Goal: Information Seeking & Learning: Learn about a topic

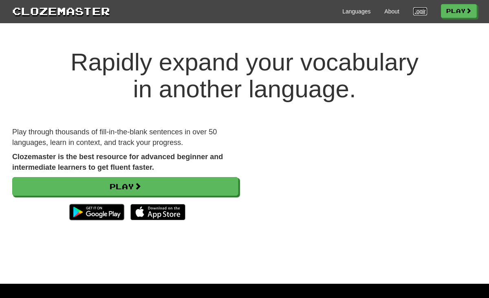
click at [416, 10] on link "Login" at bounding box center [420, 11] width 14 height 8
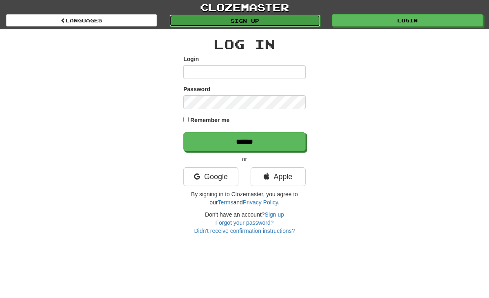
click at [243, 16] on link "Sign up" at bounding box center [245, 21] width 151 height 12
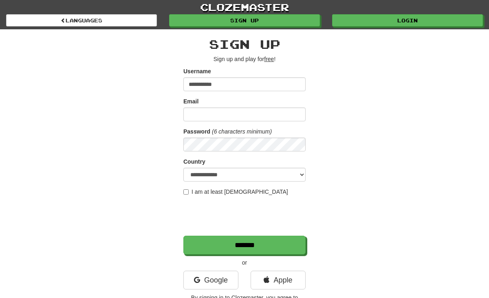
type input "**********"
click at [240, 115] on input "Email" at bounding box center [244, 115] width 122 height 14
type input "*"
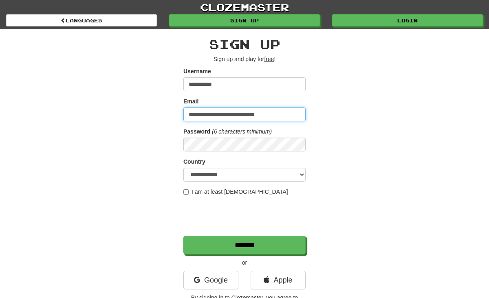
type input "**********"
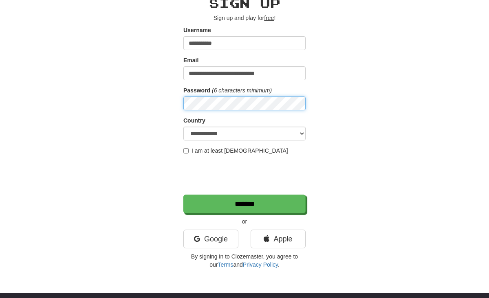
scroll to position [42, 0]
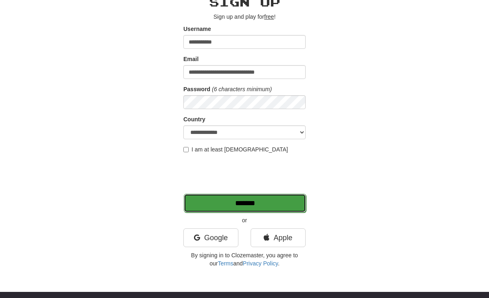
click at [242, 203] on input "*******" at bounding box center [245, 203] width 122 height 19
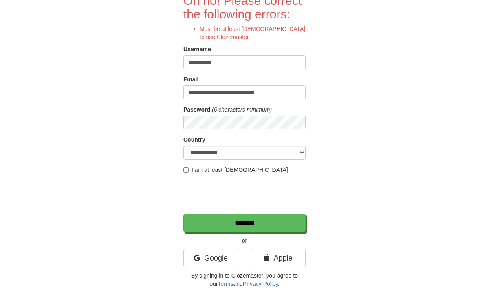
scroll to position [79, 0]
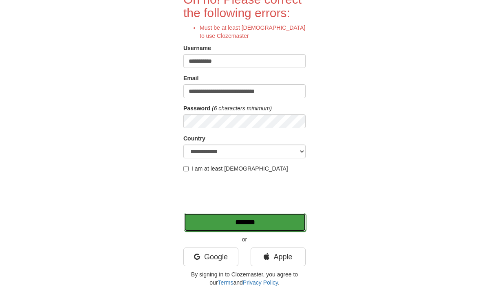
click at [284, 220] on input "*******" at bounding box center [245, 222] width 122 height 19
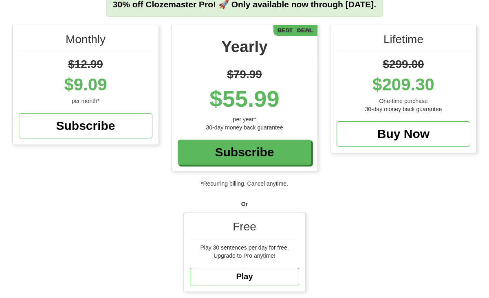
scroll to position [128, 0]
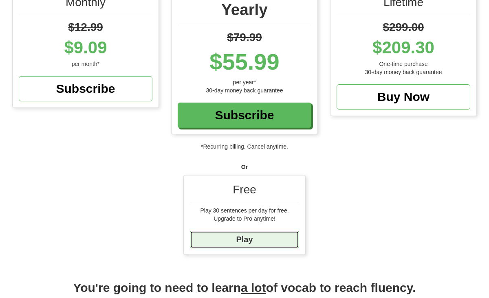
click at [263, 243] on link "Play" at bounding box center [244, 240] width 109 height 18
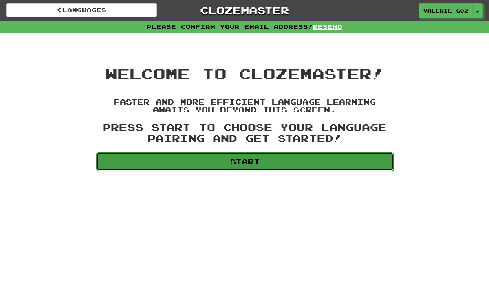
click at [251, 161] on link "Start" at bounding box center [244, 161] width 297 height 19
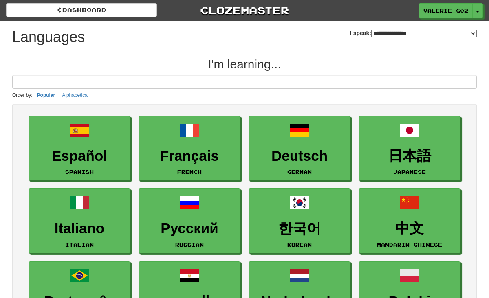
select select "*******"
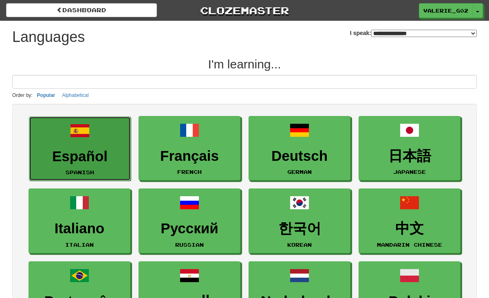
click at [64, 139] on link "Español Spanish" at bounding box center [80, 149] width 102 height 65
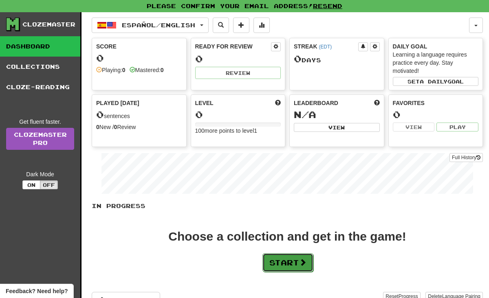
click at [299, 267] on button "Start" at bounding box center [287, 262] width 51 height 19
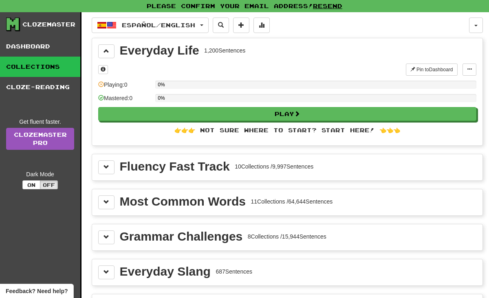
click at [214, 239] on div "Grammar Challenges" at bounding box center [181, 237] width 123 height 12
click at [108, 237] on span at bounding box center [107, 237] width 6 height 6
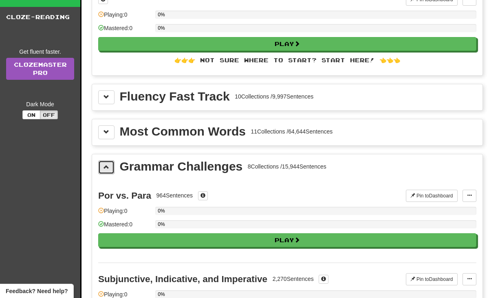
scroll to position [80, 0]
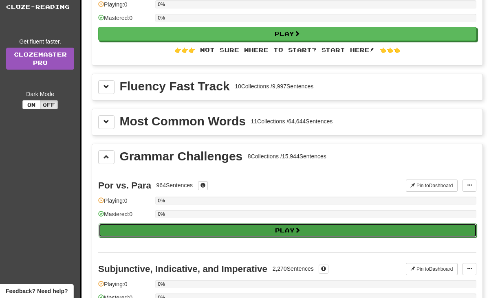
click at [280, 229] on button "Play" at bounding box center [288, 231] width 378 height 14
select select "**"
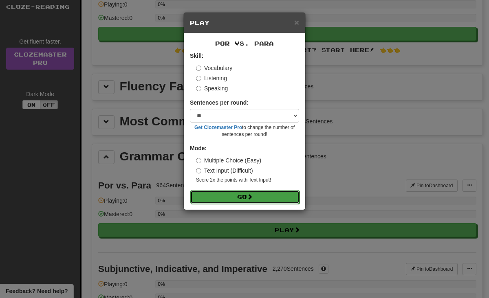
click at [265, 196] on button "Go" at bounding box center [244, 197] width 109 height 14
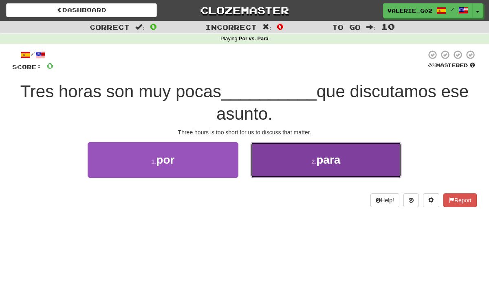
click at [289, 158] on button "2 . para" at bounding box center [326, 159] width 151 height 35
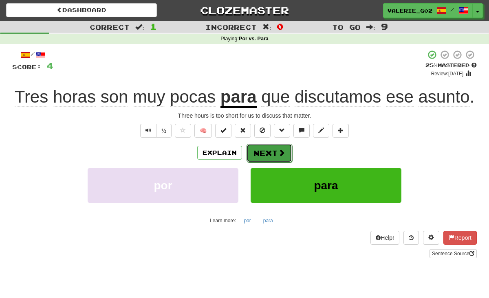
click at [283, 151] on span at bounding box center [281, 152] width 7 height 7
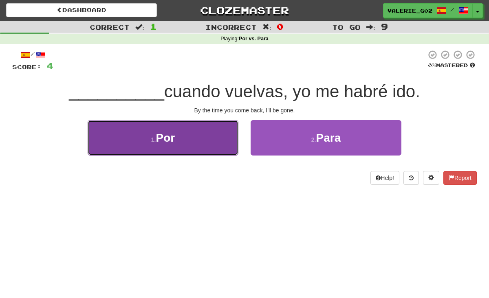
click at [195, 134] on button "1 . Por" at bounding box center [163, 137] width 151 height 35
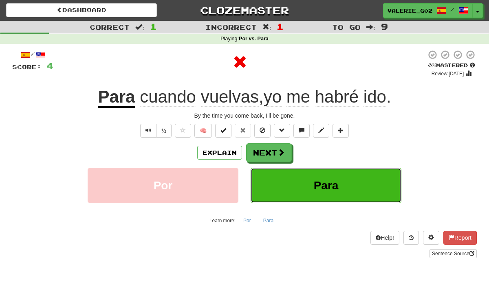
click at [300, 183] on button "Para" at bounding box center [326, 185] width 151 height 35
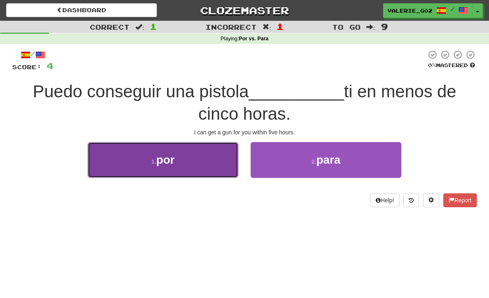
click at [209, 155] on button "1 . por" at bounding box center [163, 159] width 151 height 35
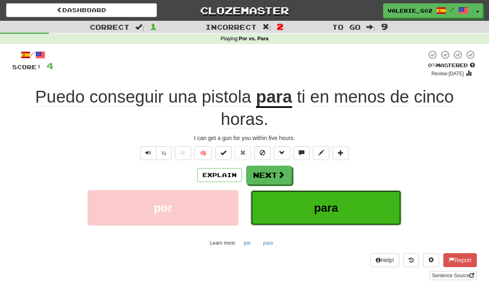
click at [307, 211] on button "para" at bounding box center [326, 207] width 151 height 35
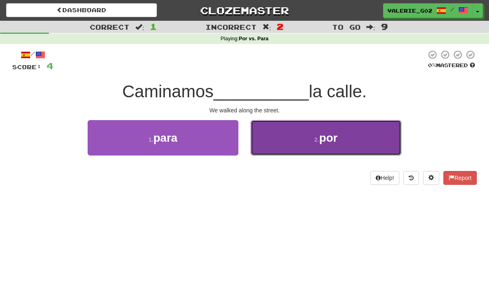
click at [299, 141] on button "2 . por" at bounding box center [326, 137] width 151 height 35
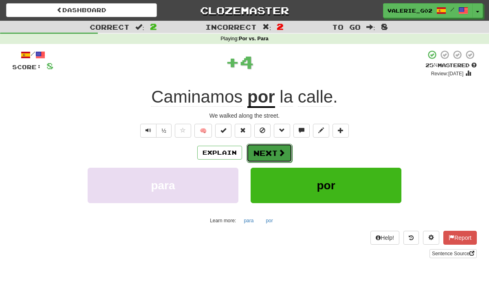
click at [280, 158] on button "Next" at bounding box center [270, 153] width 46 height 19
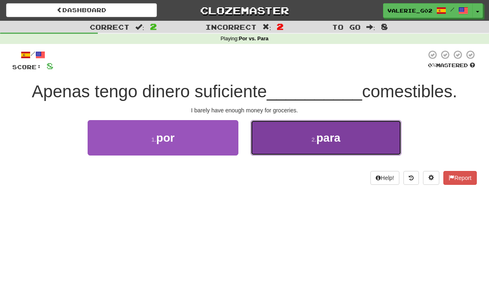
click at [340, 135] on span "para" at bounding box center [328, 138] width 24 height 13
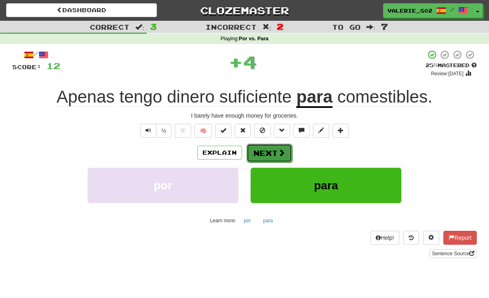
click at [278, 156] on span at bounding box center [281, 152] width 7 height 7
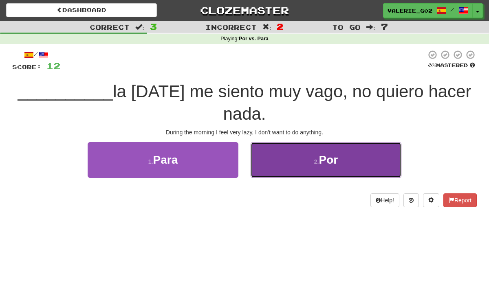
click at [311, 164] on button "2 . Por" at bounding box center [326, 159] width 151 height 35
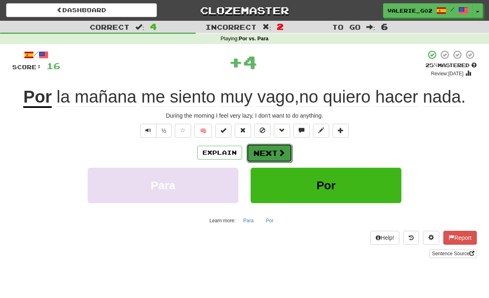
click at [259, 156] on button "Next" at bounding box center [270, 153] width 46 height 19
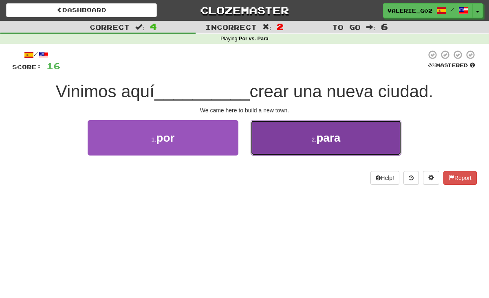
click at [317, 138] on span "para" at bounding box center [328, 138] width 24 height 13
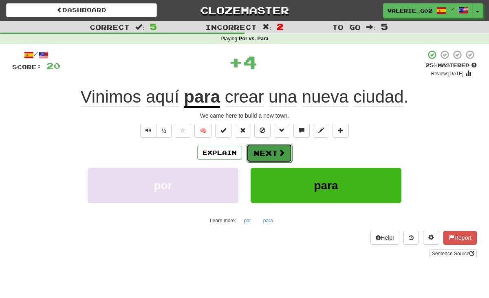
click at [271, 153] on button "Next" at bounding box center [270, 153] width 46 height 19
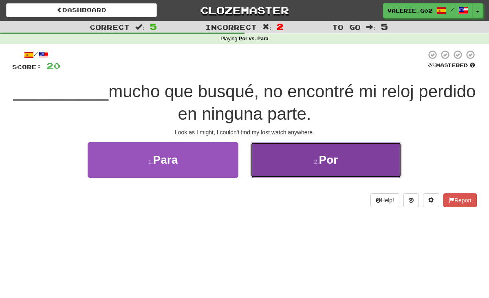
click at [359, 163] on button "2 . Por" at bounding box center [326, 159] width 151 height 35
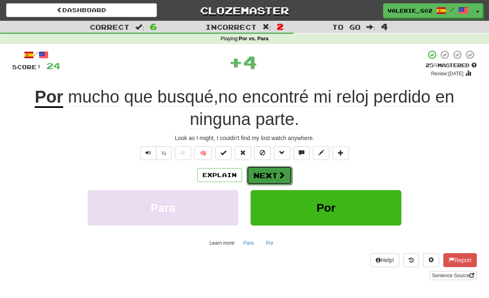
click at [267, 169] on button "Next" at bounding box center [270, 175] width 46 height 19
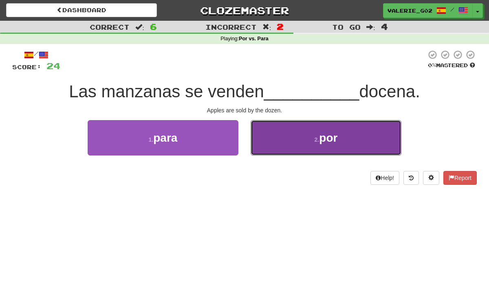
click at [298, 144] on button "2 . por" at bounding box center [326, 137] width 151 height 35
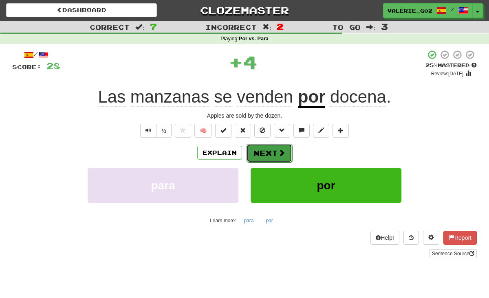
click at [274, 154] on button "Next" at bounding box center [270, 153] width 46 height 19
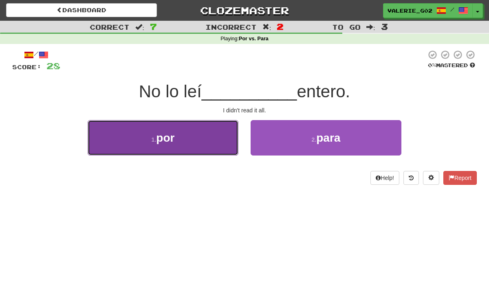
click at [185, 143] on button "1 . por" at bounding box center [163, 137] width 151 height 35
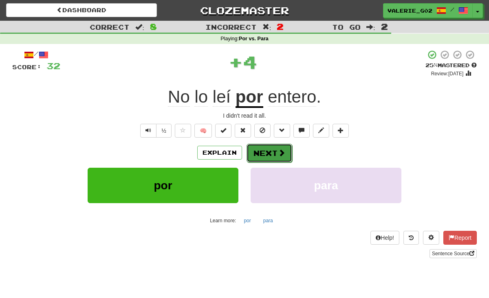
click at [276, 152] on button "Next" at bounding box center [270, 153] width 46 height 19
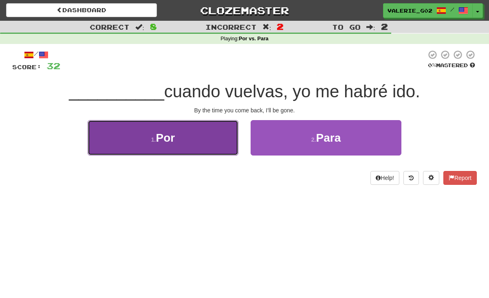
click at [220, 129] on button "1 . Por" at bounding box center [163, 137] width 151 height 35
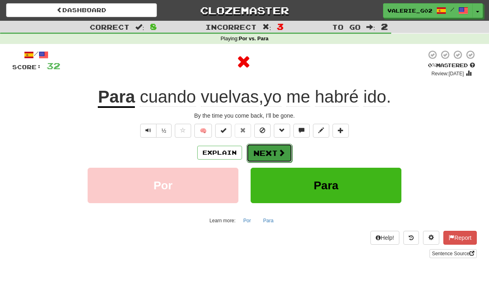
click at [280, 150] on span at bounding box center [281, 152] width 7 height 7
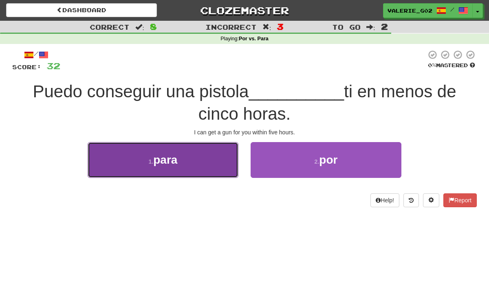
click at [217, 159] on button "1 . para" at bounding box center [163, 159] width 151 height 35
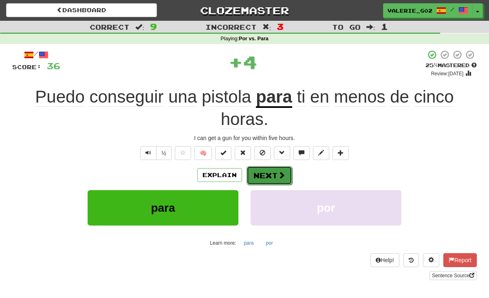
click at [268, 171] on button "Next" at bounding box center [270, 175] width 46 height 19
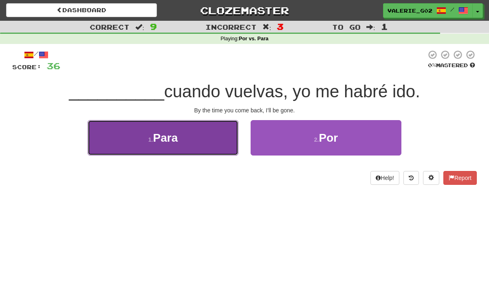
click at [224, 136] on button "1 . Para" at bounding box center [163, 137] width 151 height 35
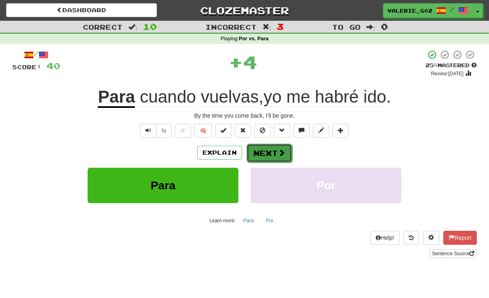
click at [280, 156] on span at bounding box center [281, 152] width 7 height 7
